Goal: Information Seeking & Learning: Learn about a topic

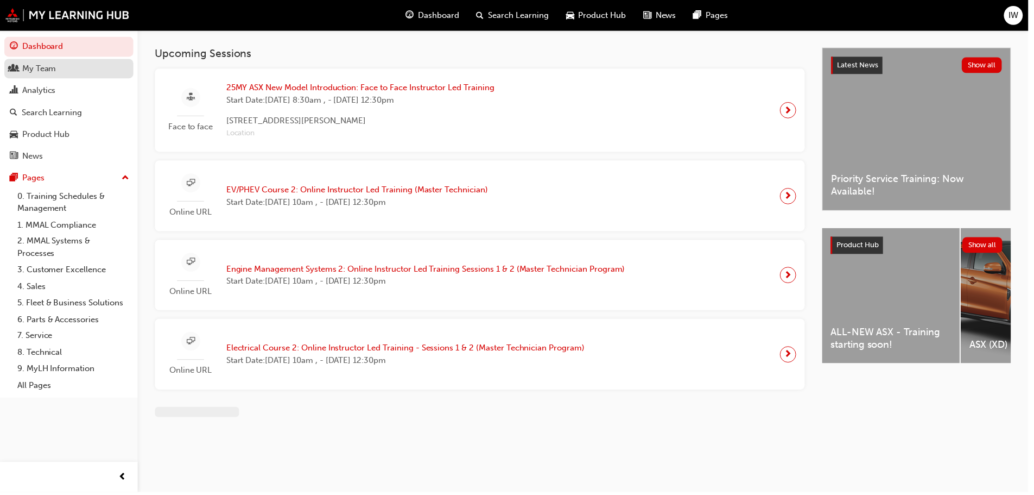
click at [68, 69] on div "My Team" at bounding box center [69, 69] width 119 height 14
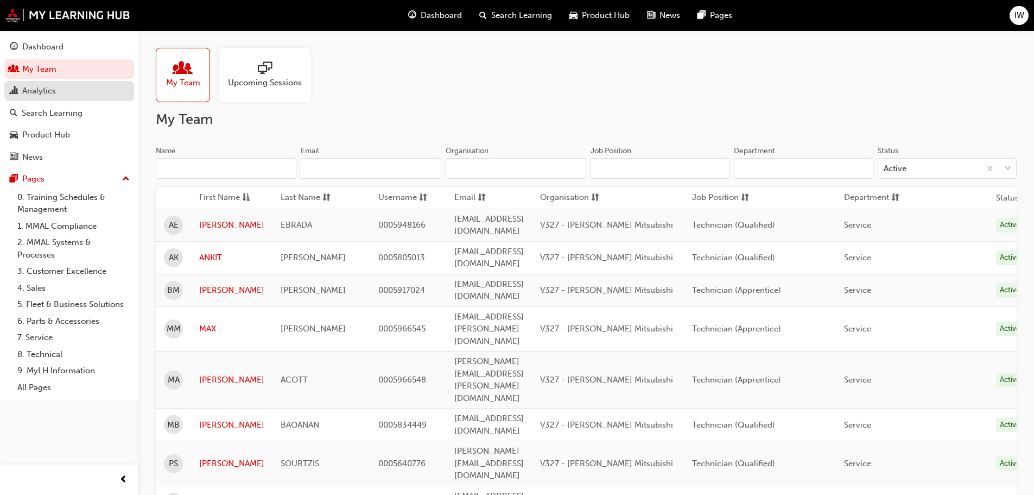
click at [68, 87] on div "Analytics" at bounding box center [69, 91] width 119 height 14
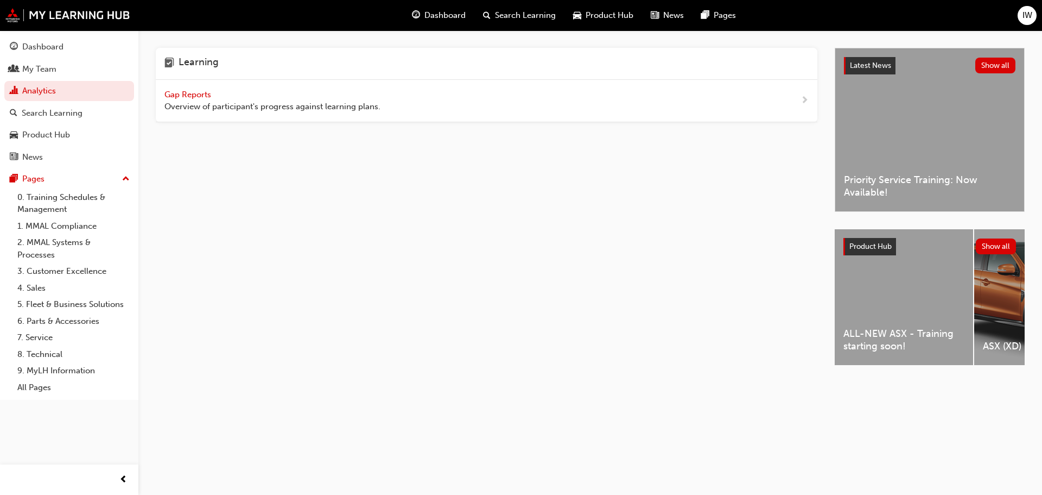
click at [276, 90] on div "Gap Reports Overview of participant's progress against learning plans." at bounding box center [273, 100] width 216 height 24
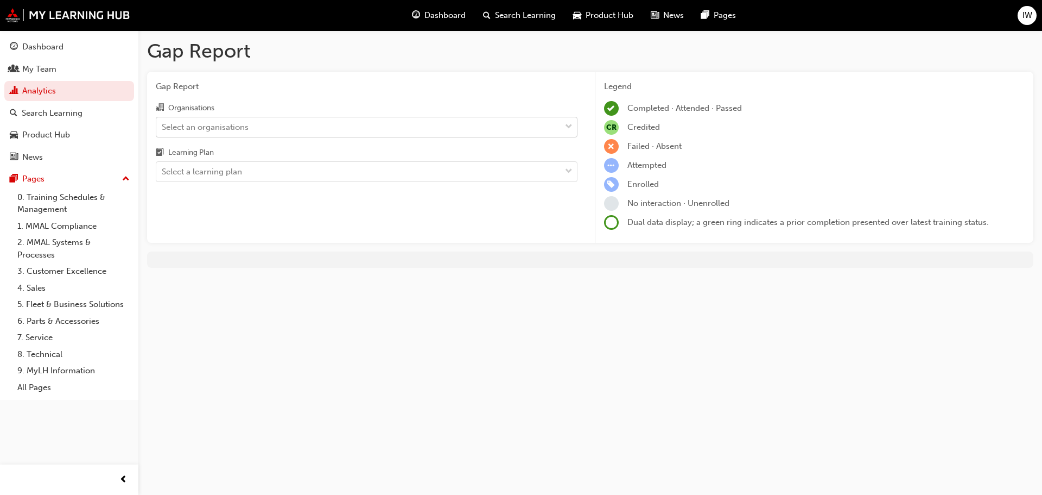
click at [245, 132] on div "Select an organisations" at bounding box center [205, 127] width 87 height 12
click at [163, 131] on input "Organisations Select an organisations" at bounding box center [162, 126] width 1 height 9
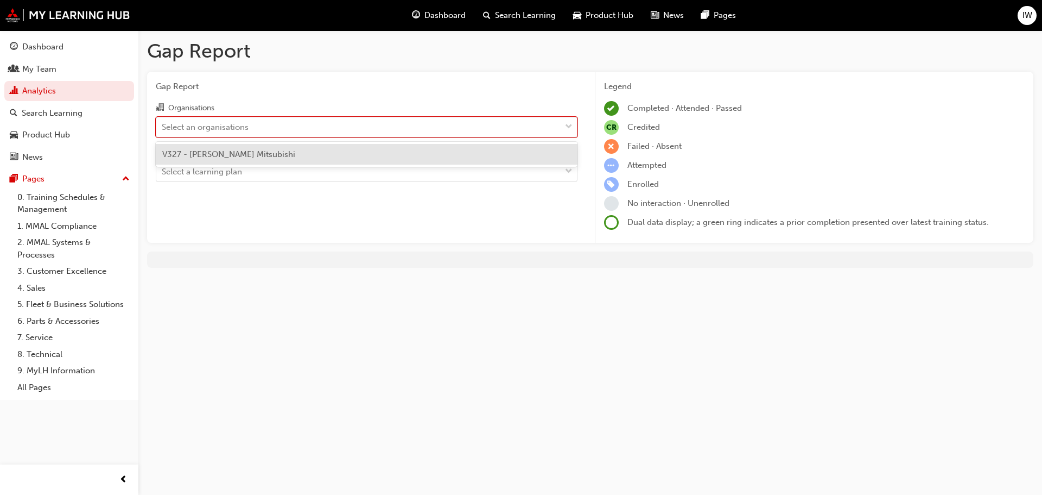
click at [247, 147] on div "V327 - [PERSON_NAME] Mitsubishi" at bounding box center [367, 154] width 422 height 21
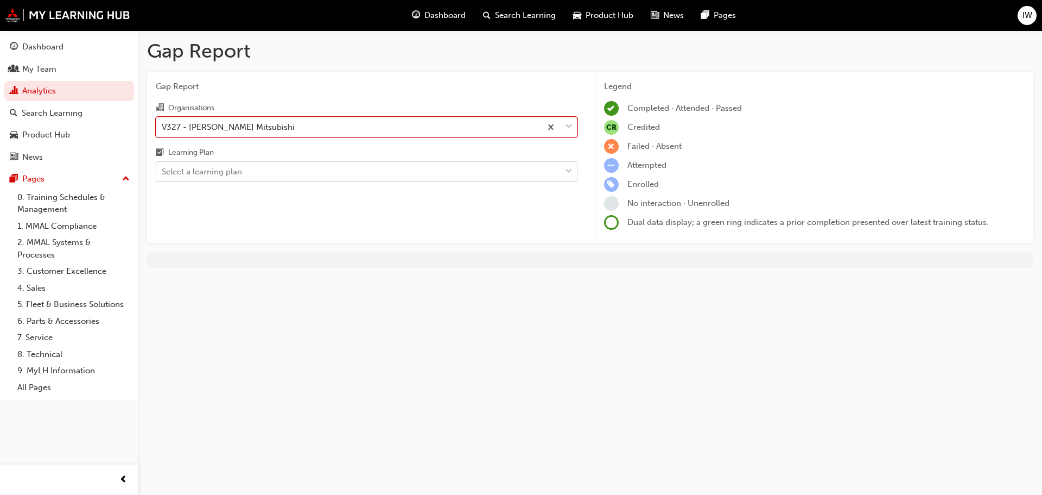
click at [246, 168] on div "Select a learning plan" at bounding box center [358, 171] width 404 height 19
click at [163, 168] on input "Learning Plan Select a learning plan" at bounding box center [162, 171] width 1 height 9
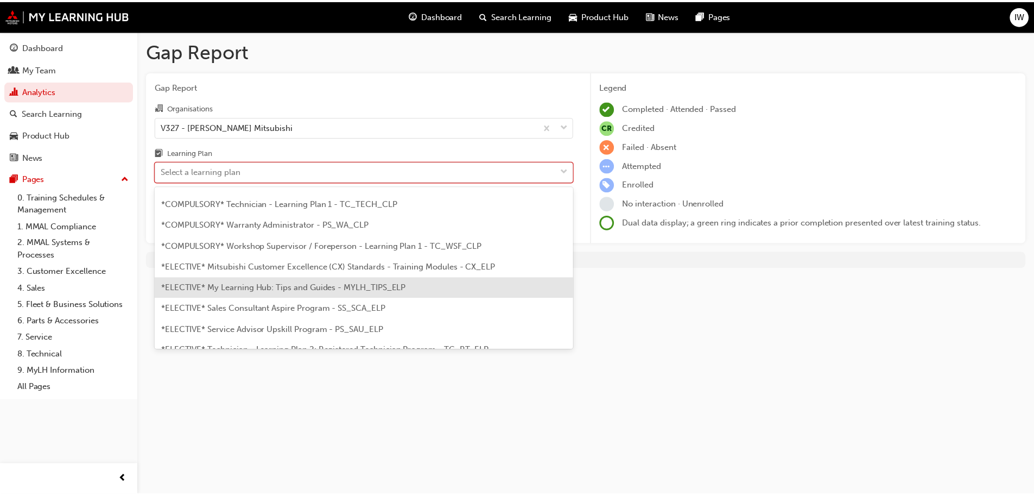
scroll to position [380, 0]
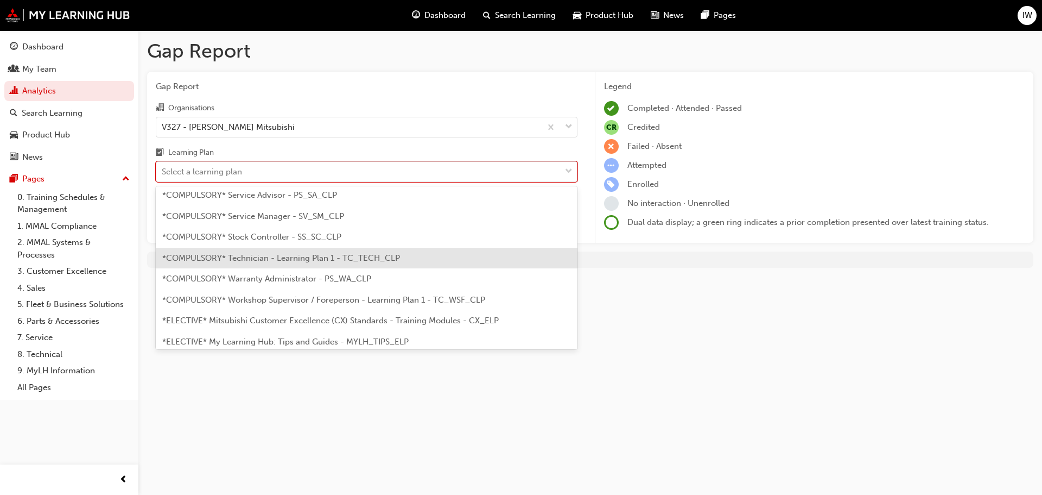
click at [321, 258] on span "*COMPULSORY* Technician - Learning Plan 1 - TC_TECH_CLP" at bounding box center [281, 258] width 238 height 10
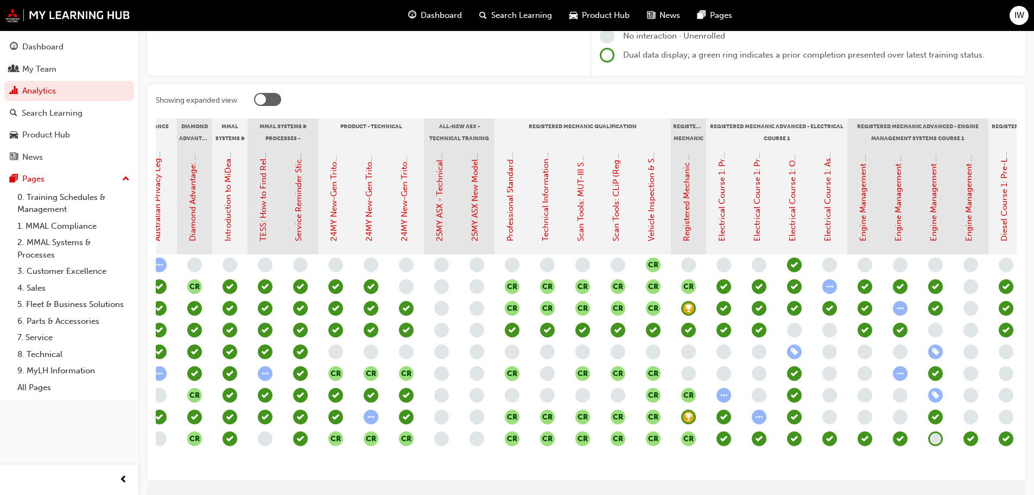
scroll to position [0, 281]
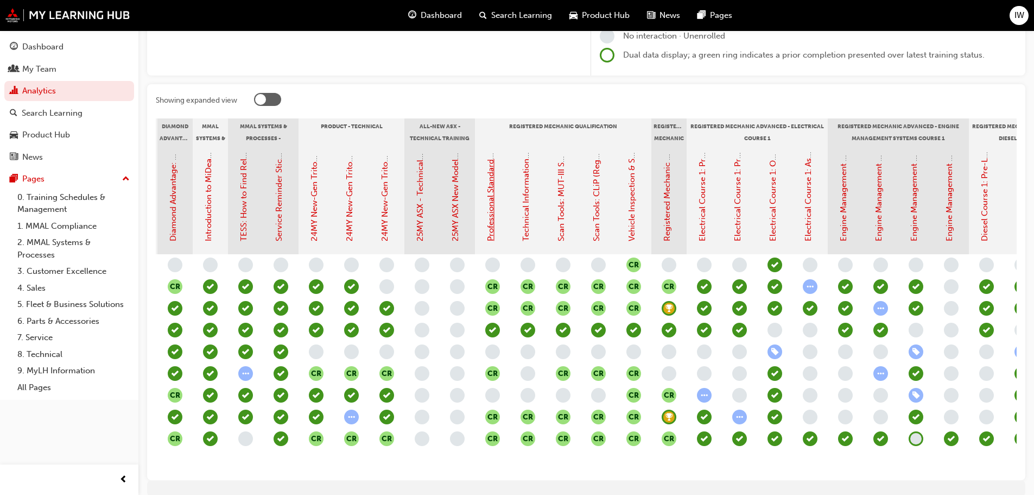
click at [492, 193] on link "Professional Standards (Registered Mechanic Qualification)" at bounding box center [491, 129] width 10 height 223
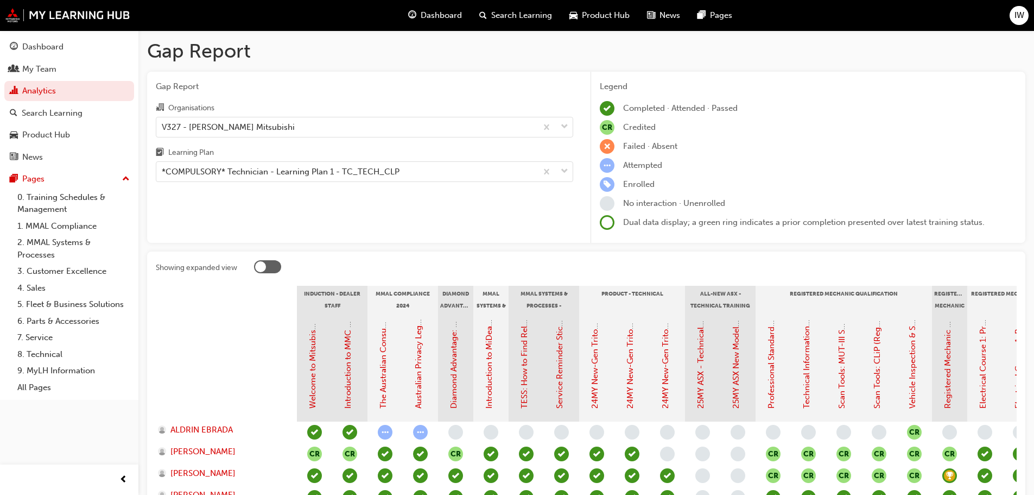
scroll to position [167, 0]
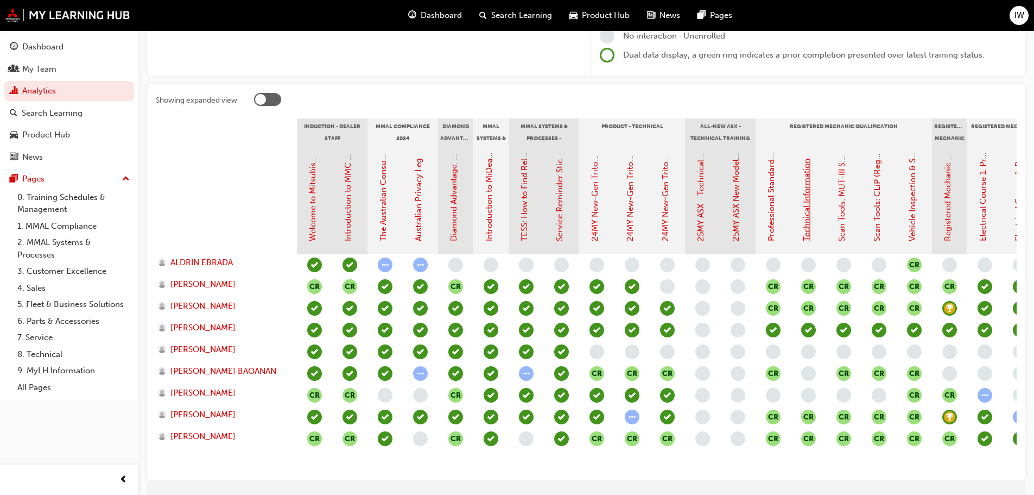
click at [803, 195] on link "Technical Information (Registered Mechanic Qualification)" at bounding box center [807, 131] width 10 height 220
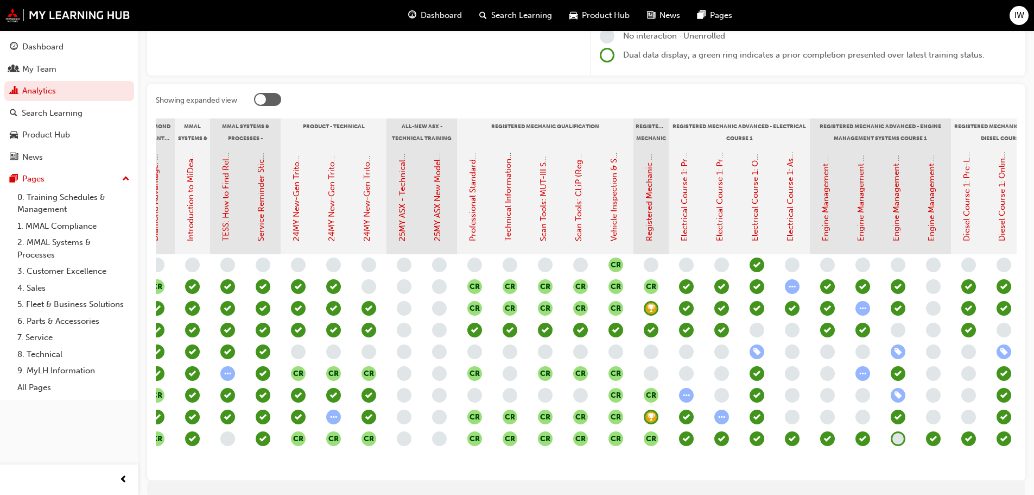
scroll to position [0, 298]
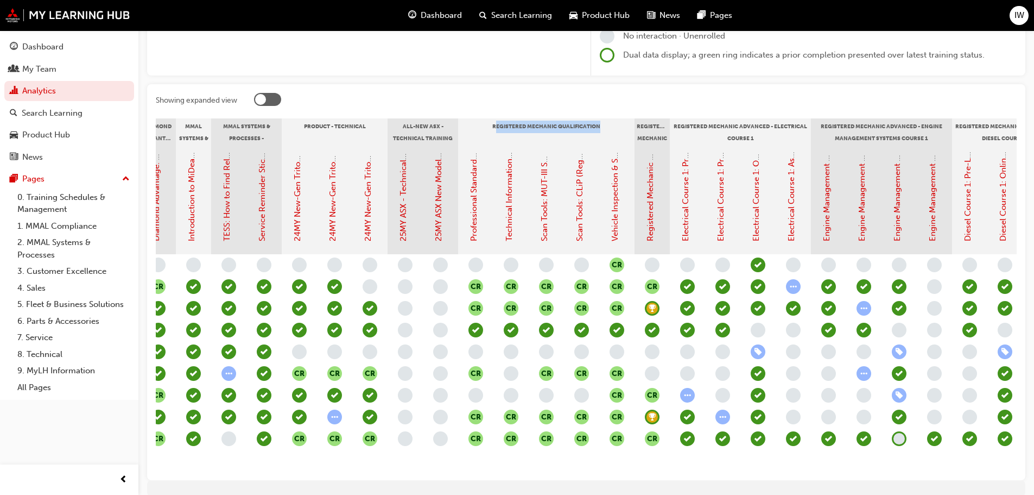
drag, startPoint x: 609, startPoint y: 125, endPoint x: 497, endPoint y: 116, distance: 112.3
click at [497, 116] on div "Showing expanded view Induction - Dealer Staff MMAL Compliance 2024 Diamond Adv…" at bounding box center [586, 282] width 878 height 396
click at [507, 109] on div at bounding box center [635, 101] width 763 height 17
drag, startPoint x: 608, startPoint y: 129, endPoint x: 444, endPoint y: 130, distance: 163.4
click at [444, 130] on div "Induction - Dealer Staff MMAL Compliance 2024 Diamond Advantage - Fundamentals …" at bounding box center [581, 131] width 1165 height 27
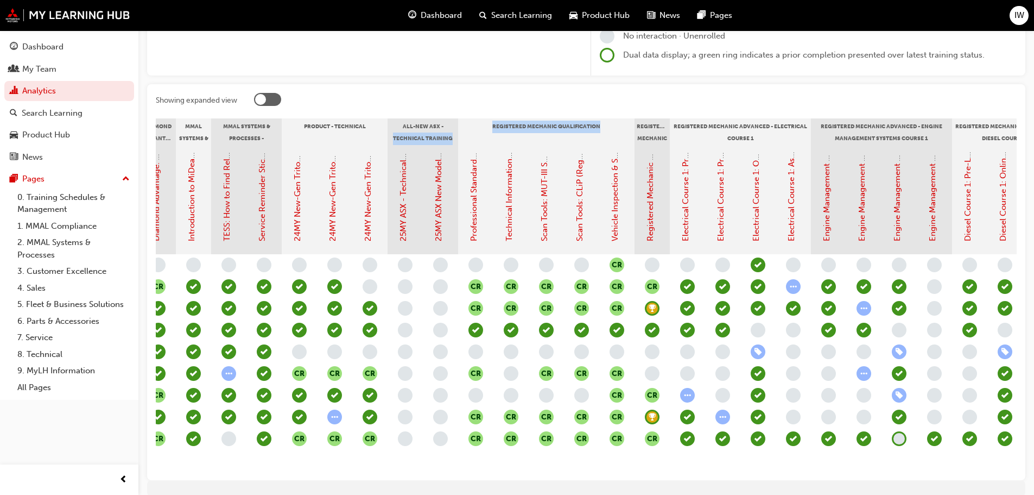
click at [515, 132] on div "Registered Mechanic Qualification" at bounding box center [546, 131] width 176 height 27
drag, startPoint x: 484, startPoint y: 123, endPoint x: 604, endPoint y: 123, distance: 119.4
click at [604, 123] on div "Registered Mechanic Qualification" at bounding box center [546, 131] width 176 height 27
click at [548, 86] on div "Showing expanded view Induction - Dealer Staff MMAL Compliance 2024 Diamond Adv…" at bounding box center [586, 282] width 878 height 396
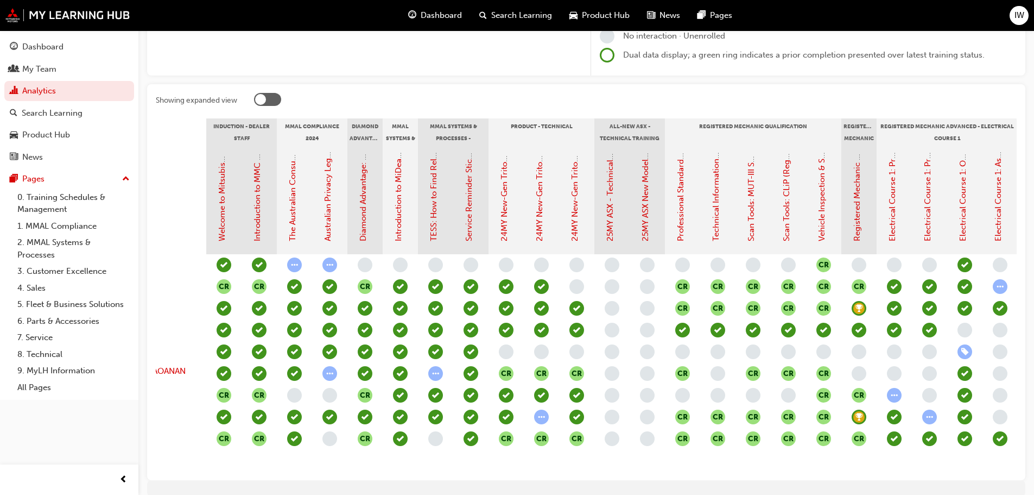
scroll to position [0, 0]
